Goal: Task Accomplishment & Management: Manage account settings

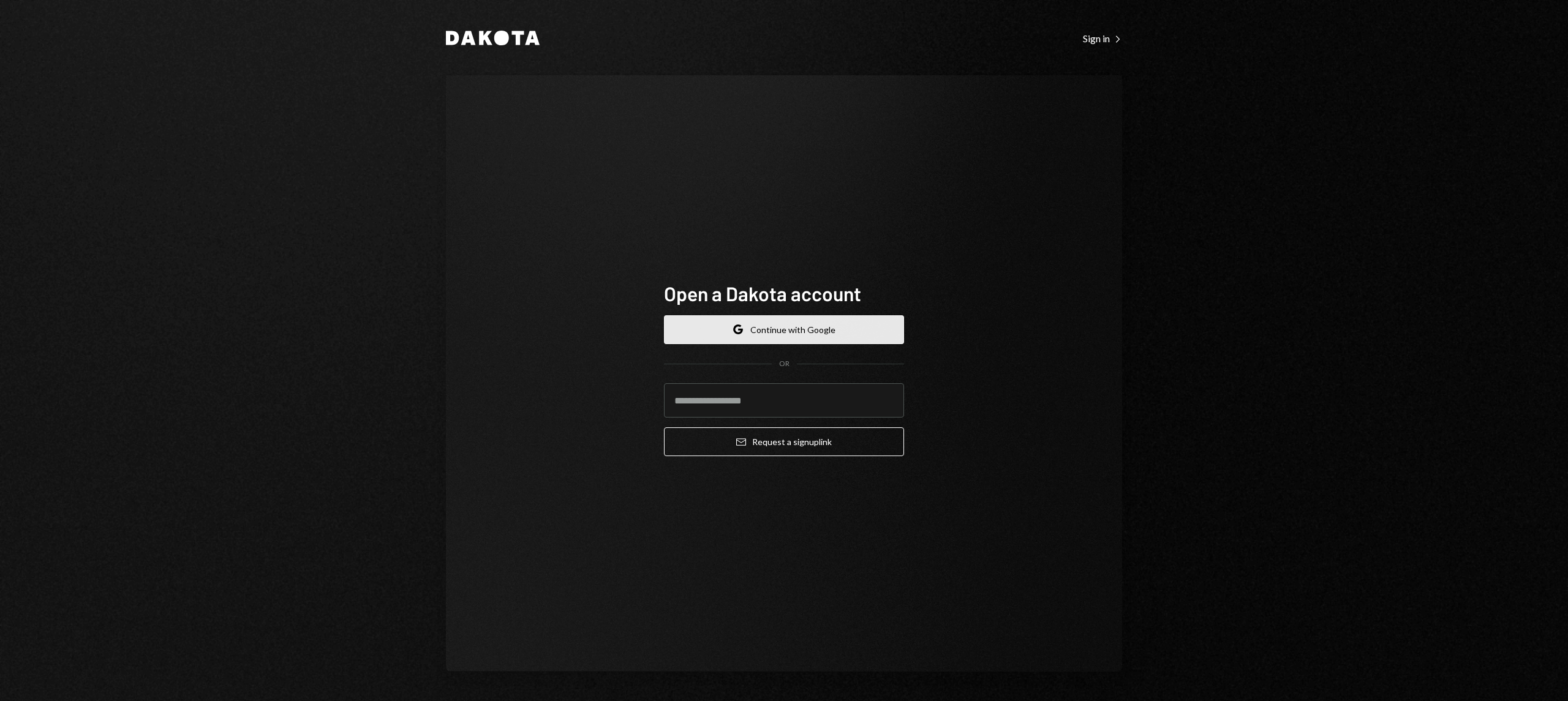
click at [806, 332] on button "Google Continue with Google" at bounding box center [784, 330] width 240 height 29
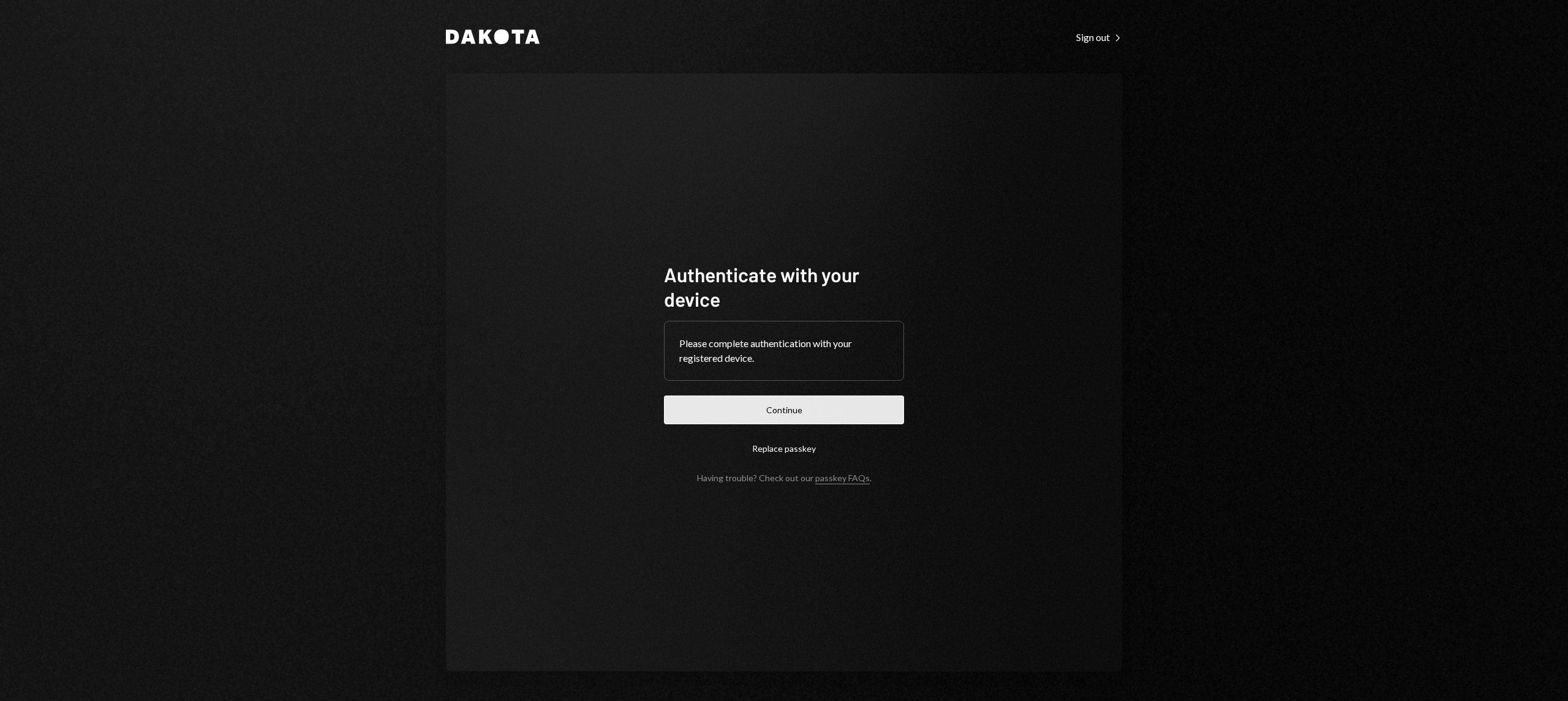
click at [810, 417] on button "Continue" at bounding box center [784, 410] width 240 height 29
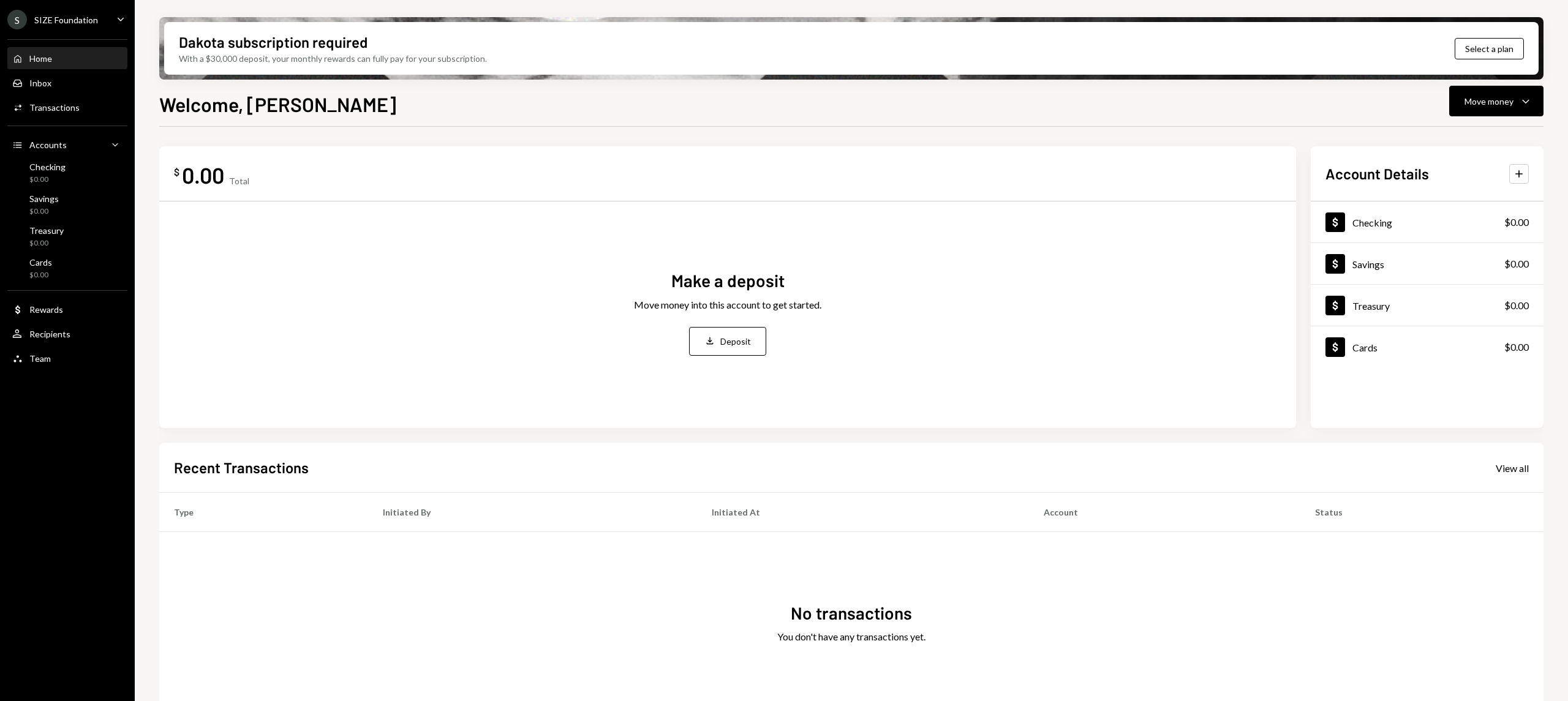
click at [76, 25] on div "S SIZE Foundation" at bounding box center [53, 19] width 91 height 20
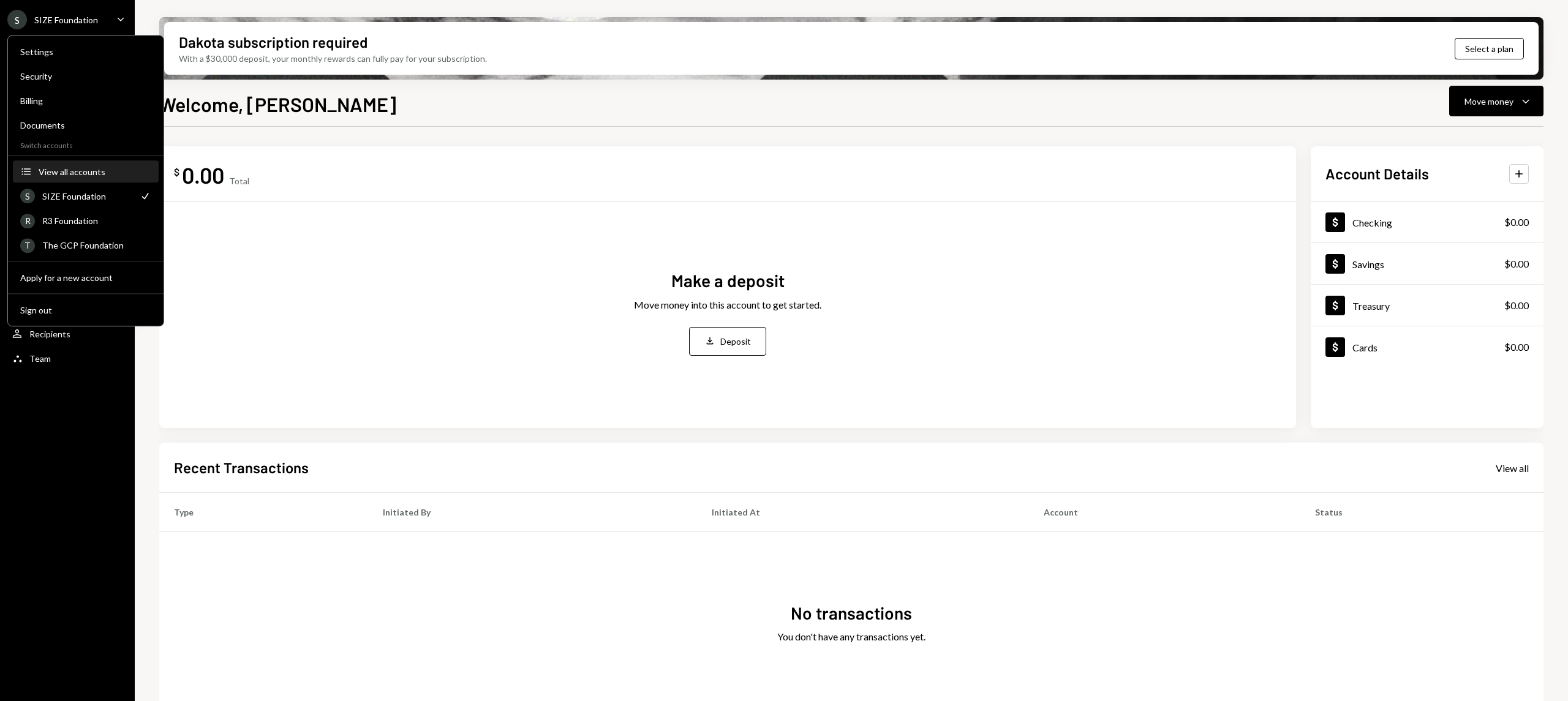
click at [102, 171] on div "View all accounts" at bounding box center [94, 171] width 112 height 10
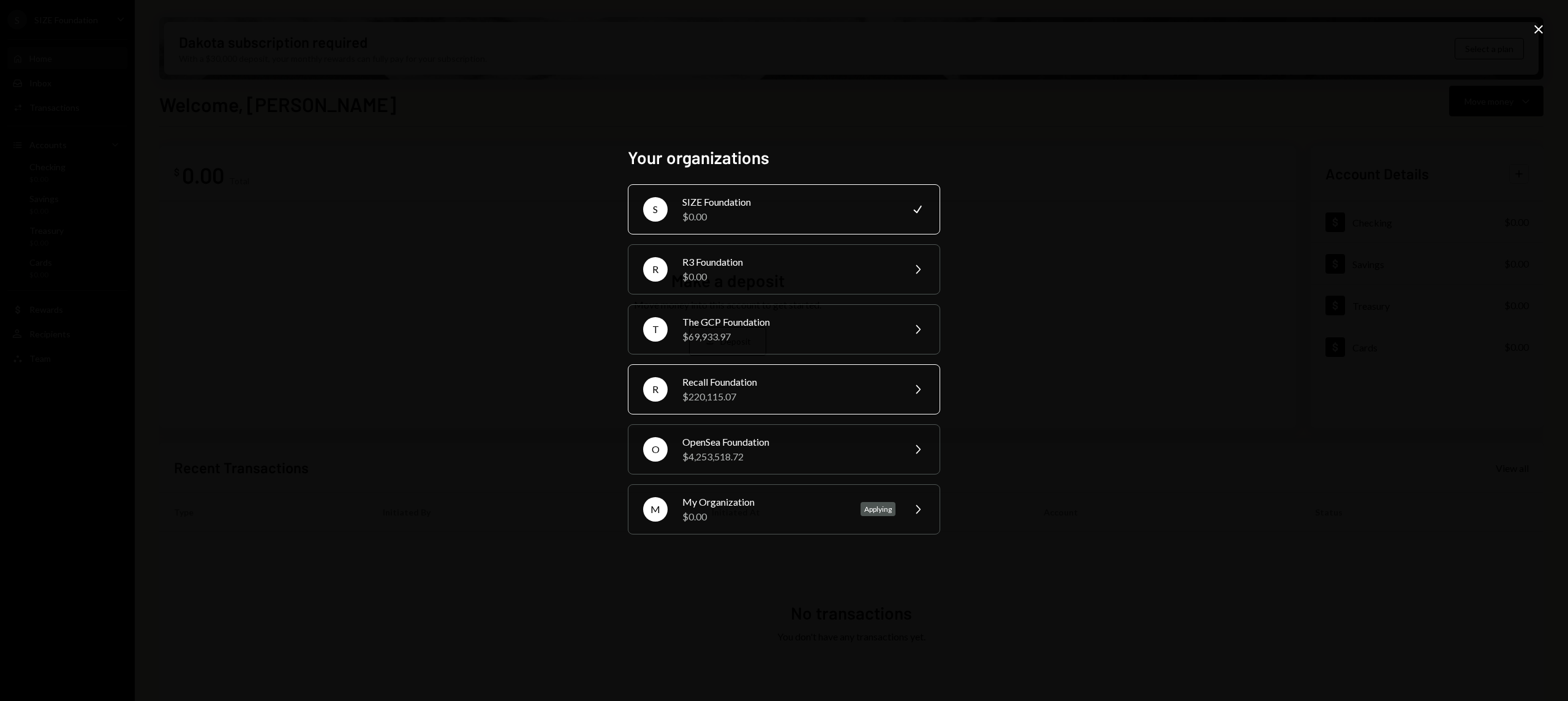
drag, startPoint x: 759, startPoint y: 320, endPoint x: 696, endPoint y: 387, distance: 92.0
click at [696, 387] on div "S SIZE Foundation $0.00 Check R R3 Foundation $0.00 Chevron Right T The GCP Fou…" at bounding box center [784, 359] width 313 height 350
click at [699, 387] on div "Recall Foundation" at bounding box center [789, 382] width 213 height 14
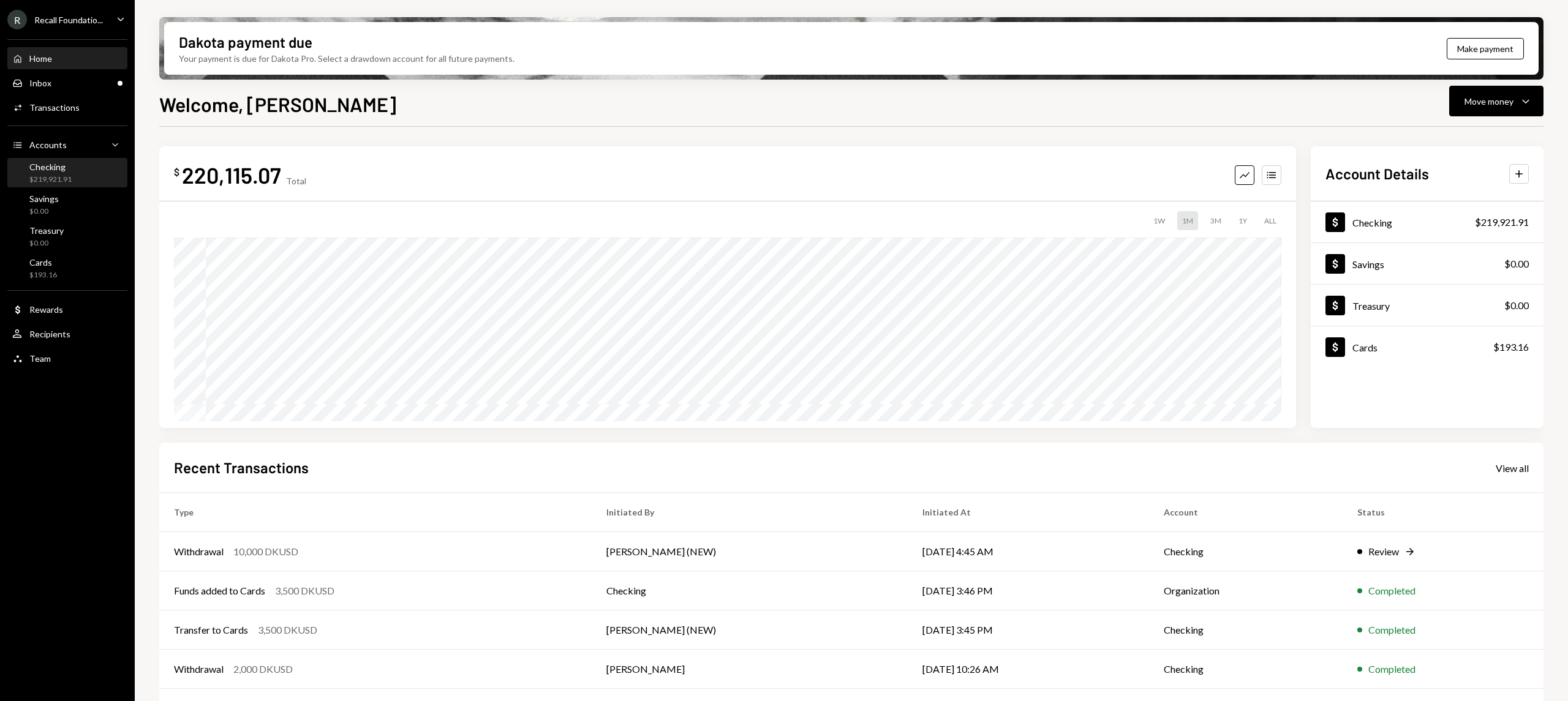
click at [81, 177] on div "Checking $219,921.91" at bounding box center [67, 173] width 110 height 23
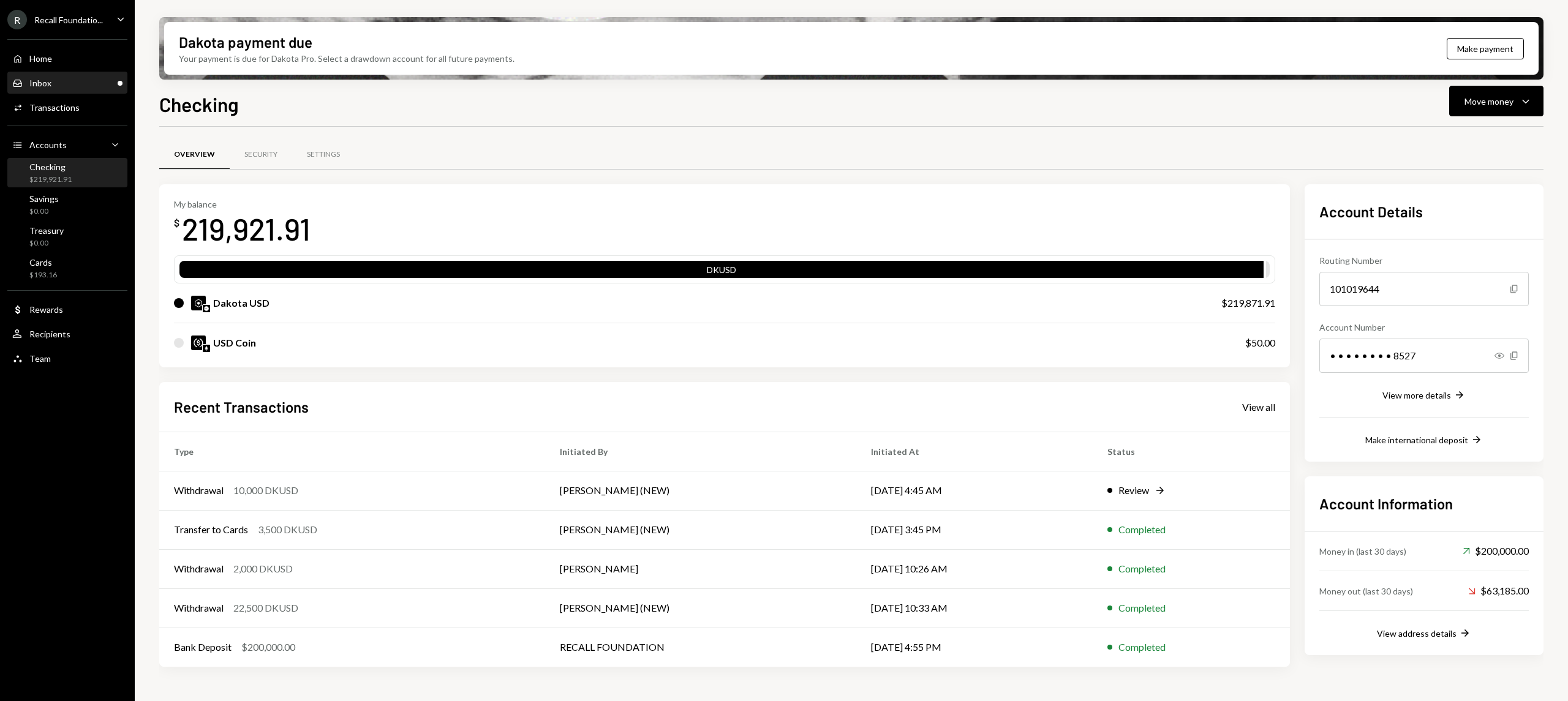
click at [81, 78] on div "Inbox Inbox" at bounding box center [67, 84] width 110 height 11
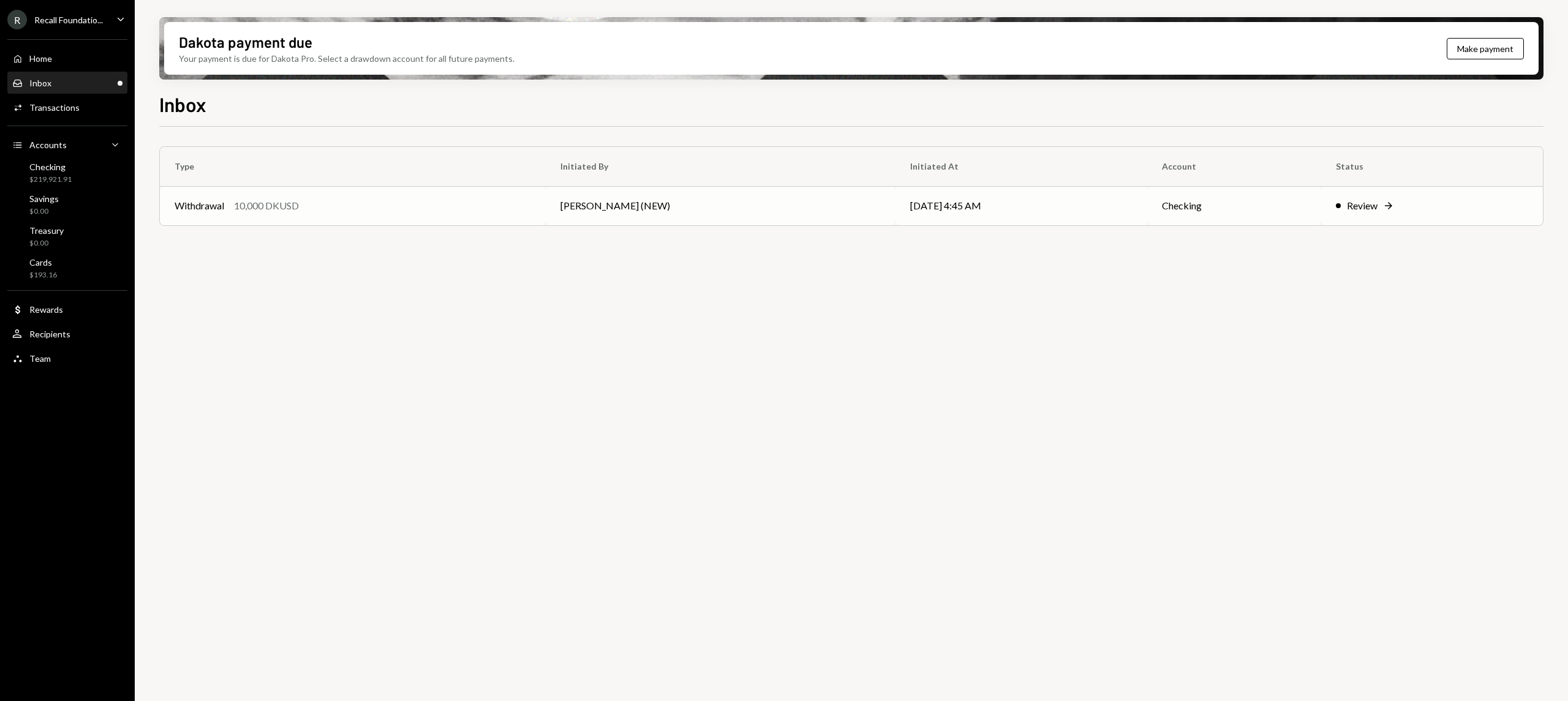
click at [1334, 202] on td "Review Right Arrow" at bounding box center [1432, 206] width 222 height 39
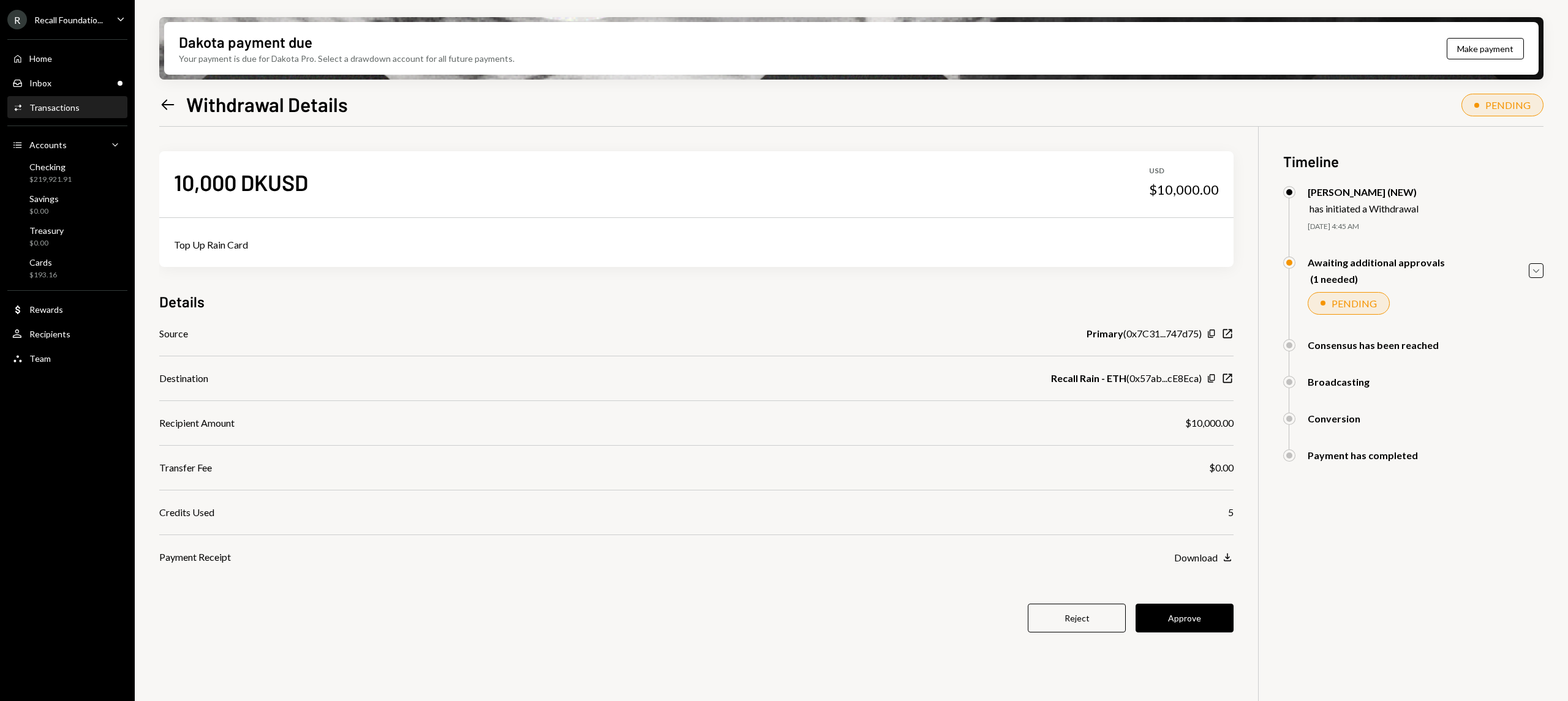
click at [988, 327] on div "Source Primary ( 0x7C31...747d75 ) Copy New Window" at bounding box center [696, 333] width 1074 height 14
click at [1231, 382] on icon "button" at bounding box center [1228, 379] width 10 height 10
click at [1179, 612] on button "Approve" at bounding box center [1184, 618] width 98 height 29
click at [1179, 616] on button "Approve" at bounding box center [1184, 618] width 98 height 29
